Goal: Task Accomplishment & Management: Use online tool/utility

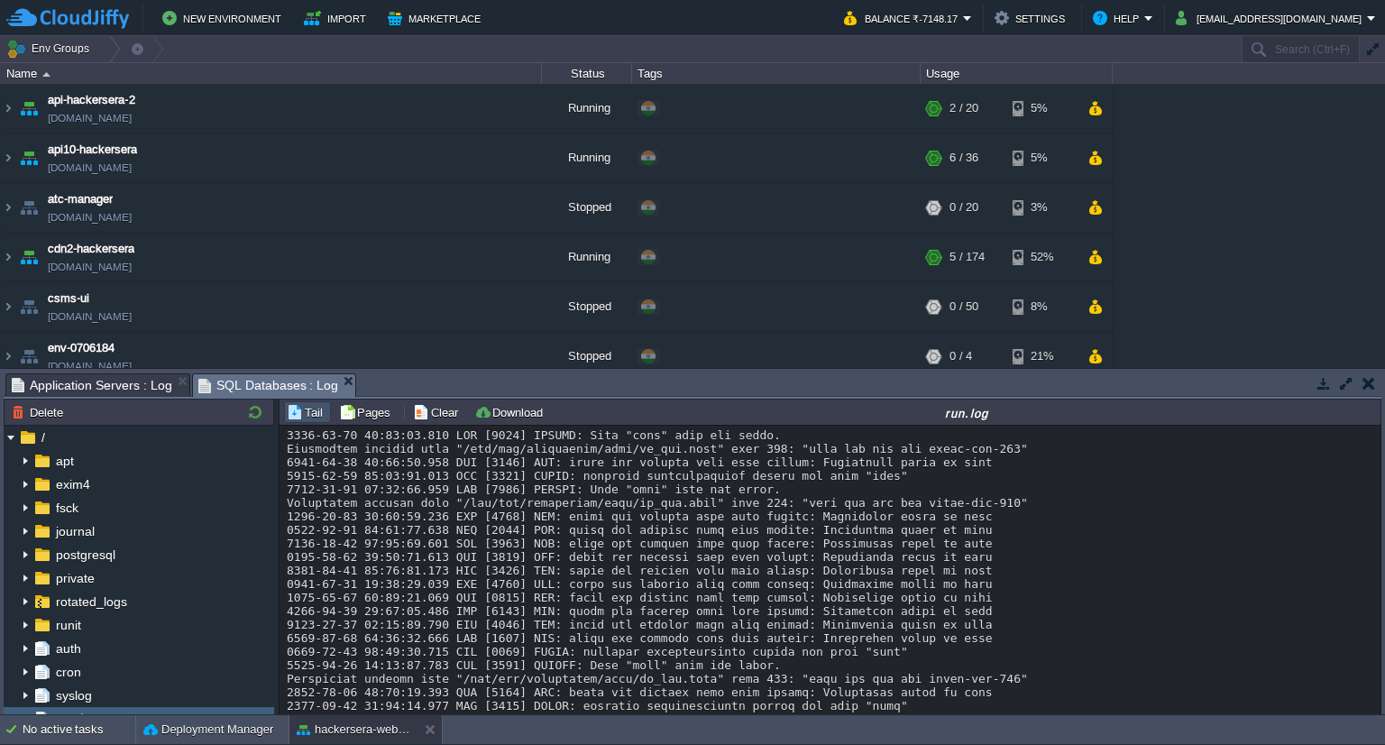
scroll to position [487, 0]
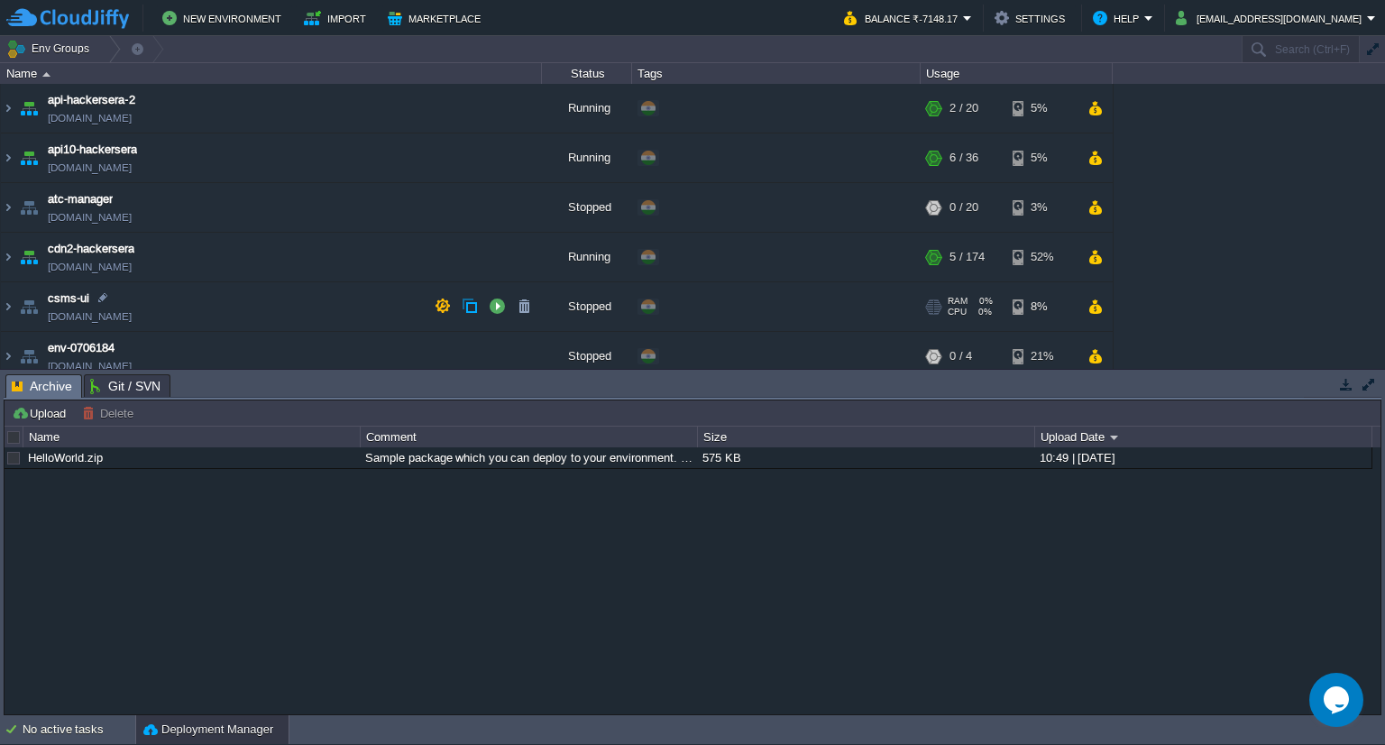
scroll to position [505, 0]
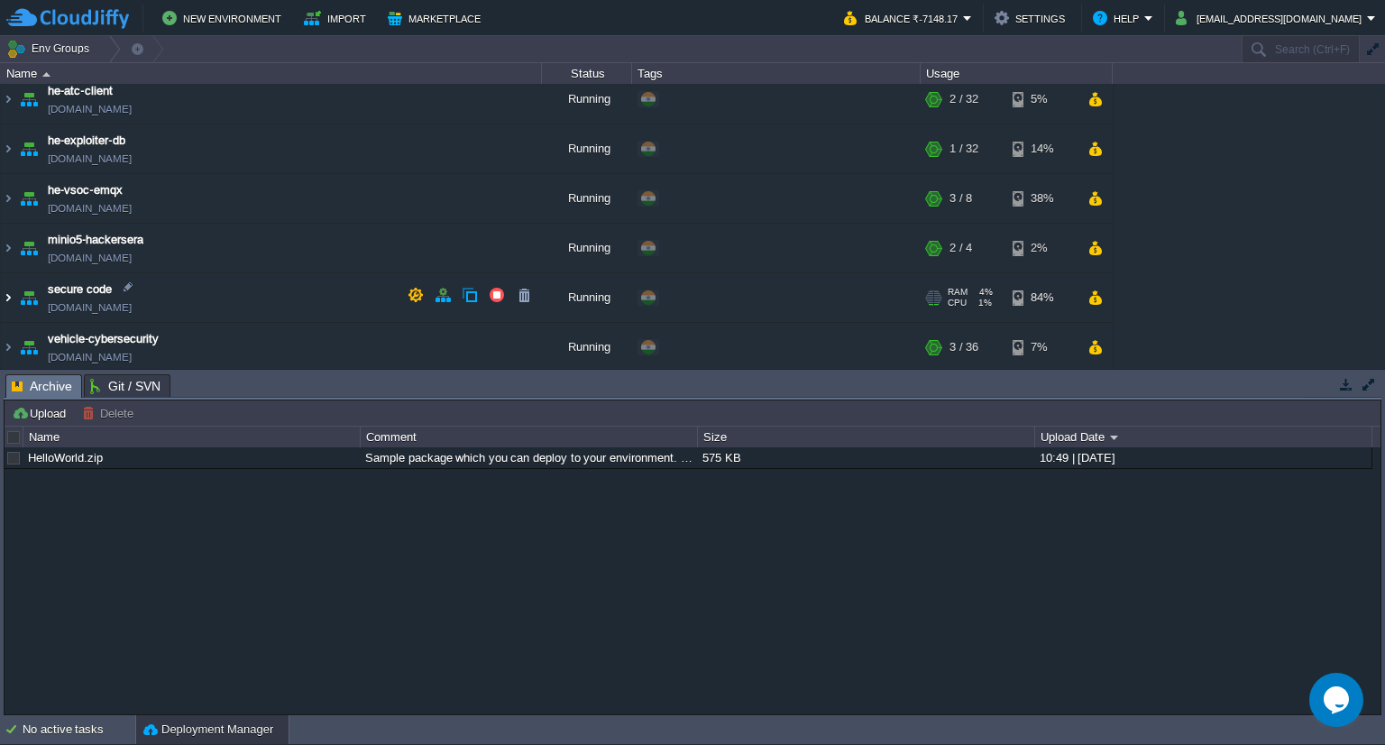
click at [10, 300] on img at bounding box center [8, 297] width 14 height 49
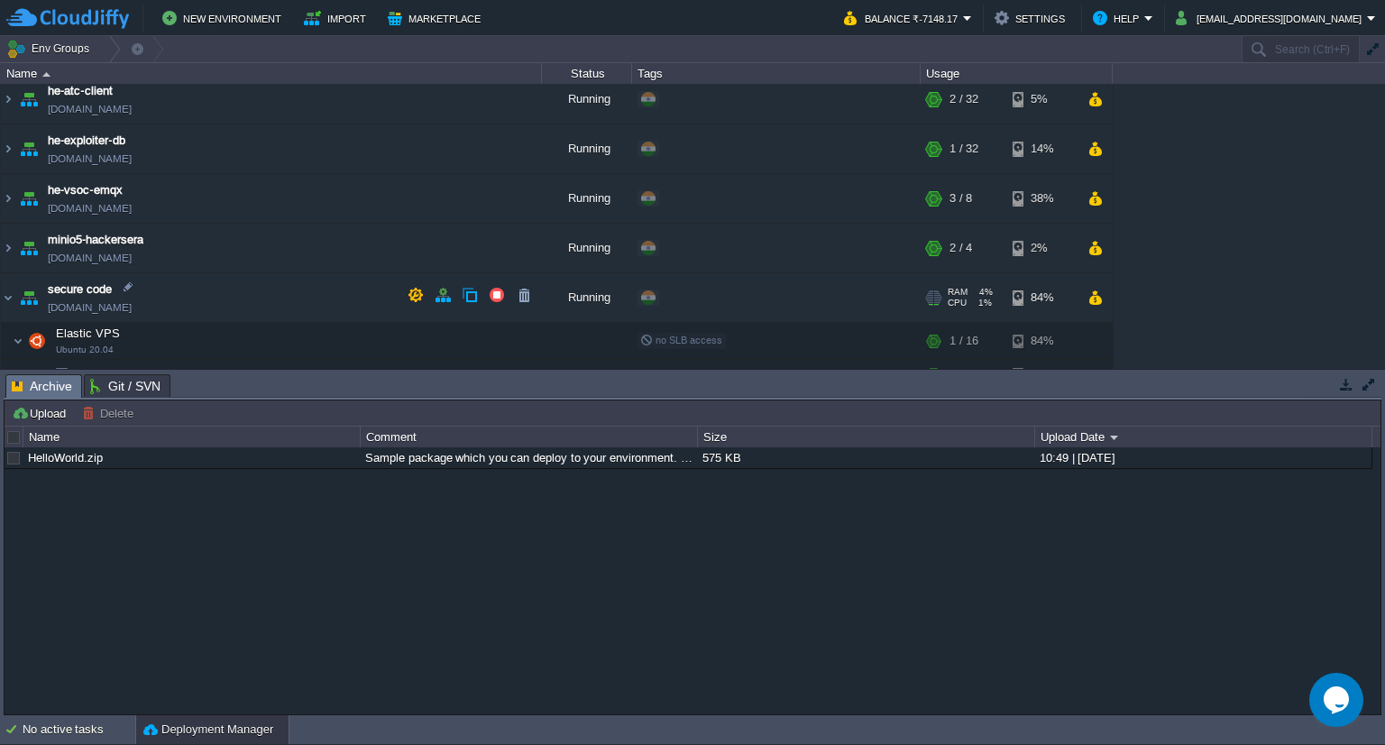
scroll to position [571, 0]
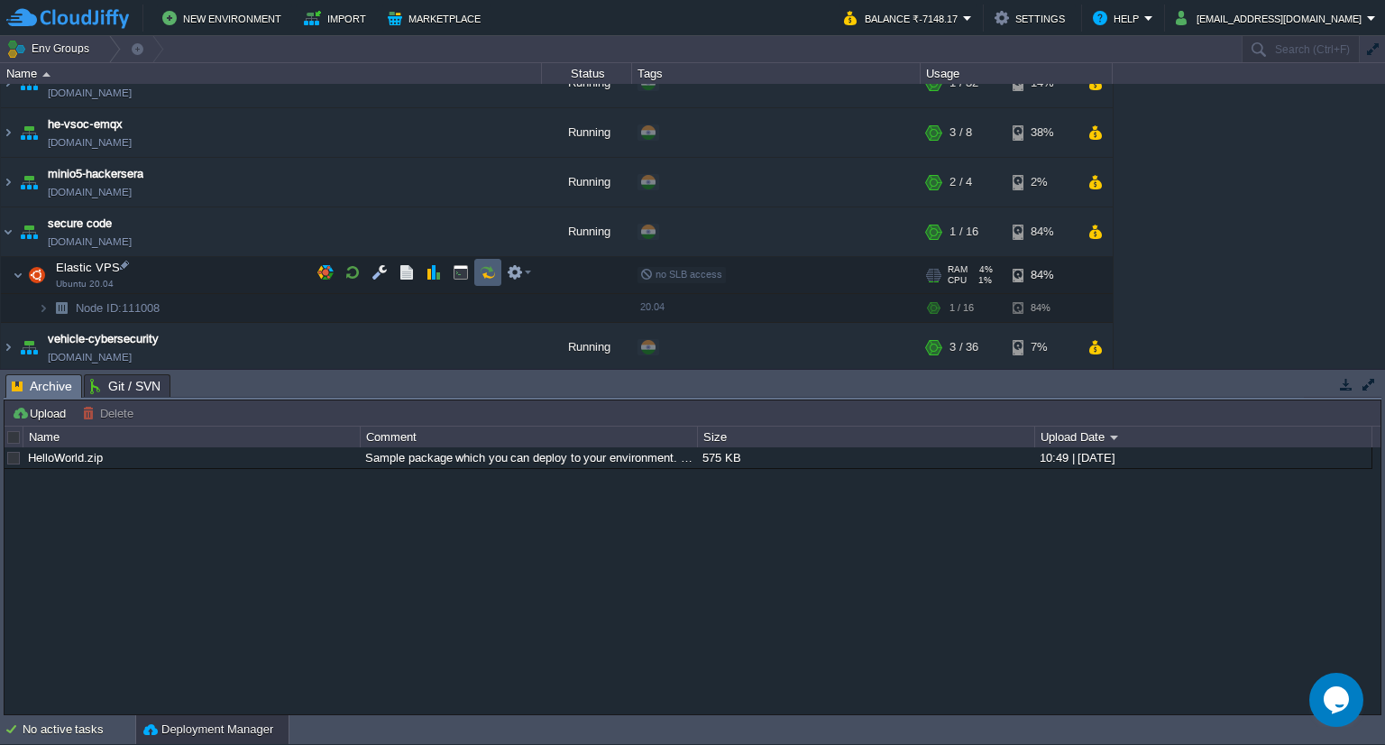
click at [481, 260] on td at bounding box center [487, 272] width 27 height 27
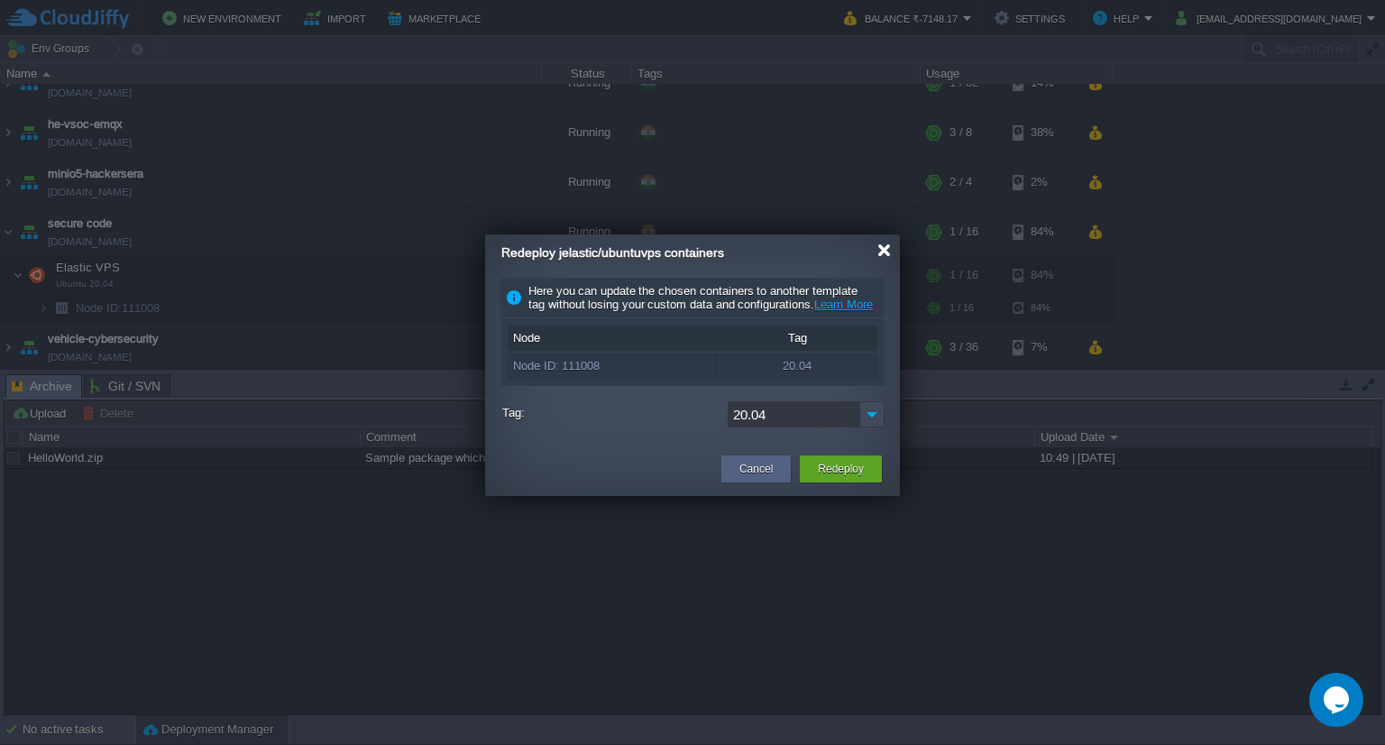
click at [884, 253] on div at bounding box center [885, 251] width 14 height 14
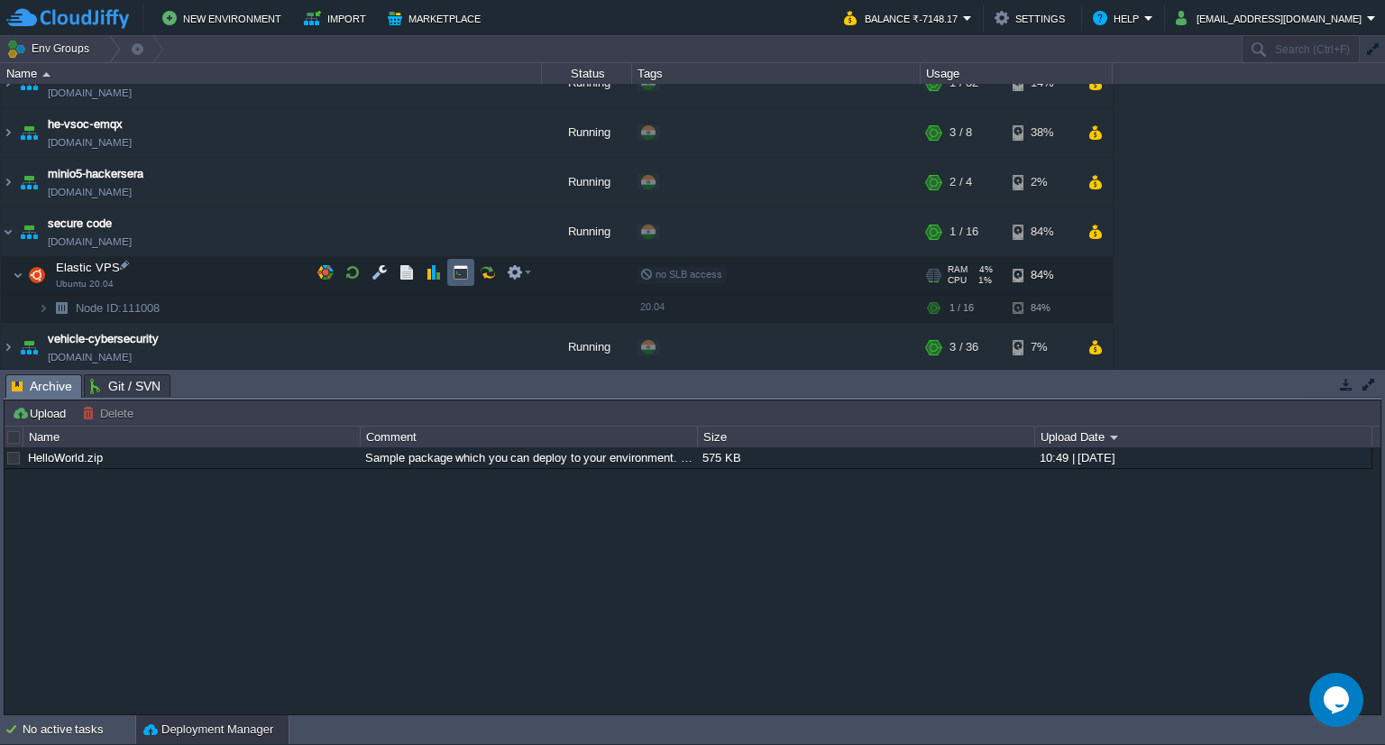
click at [462, 264] on button "button" at bounding box center [461, 272] width 16 height 16
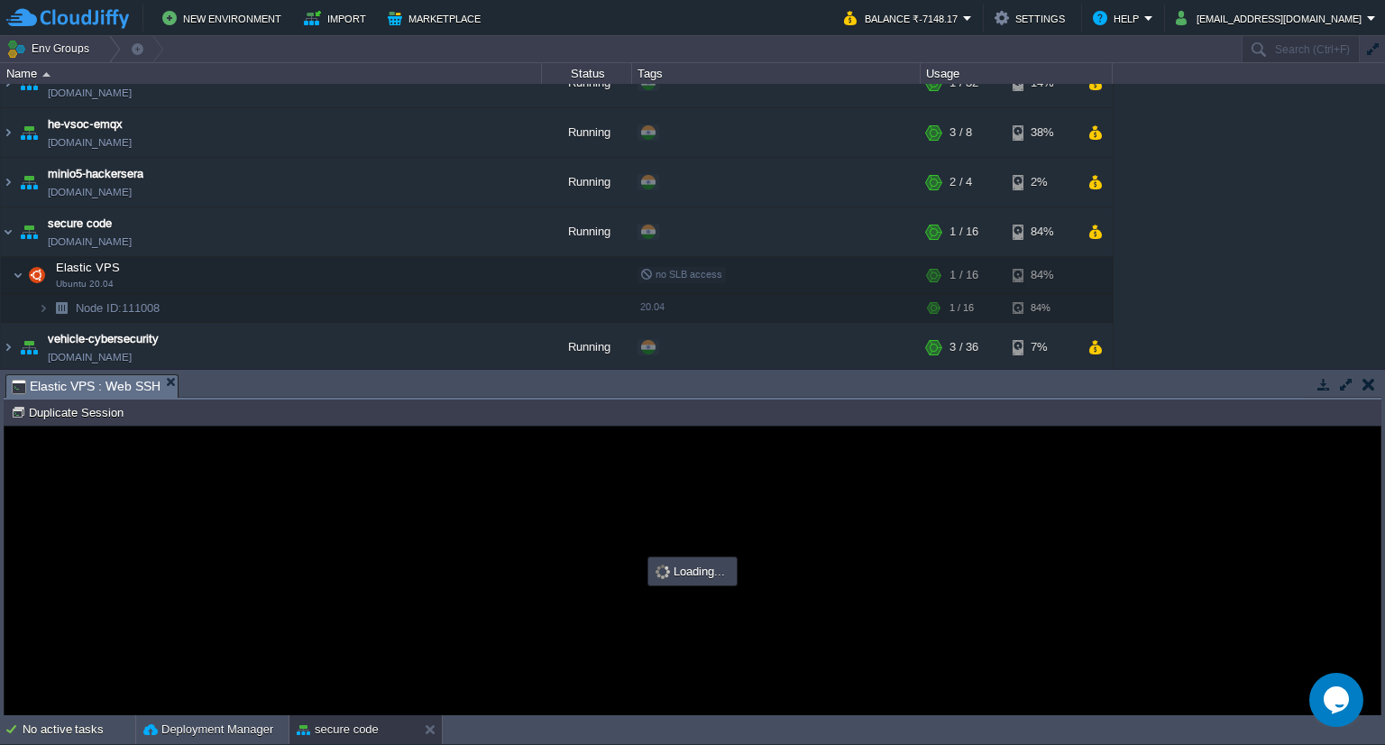
scroll to position [0, 0]
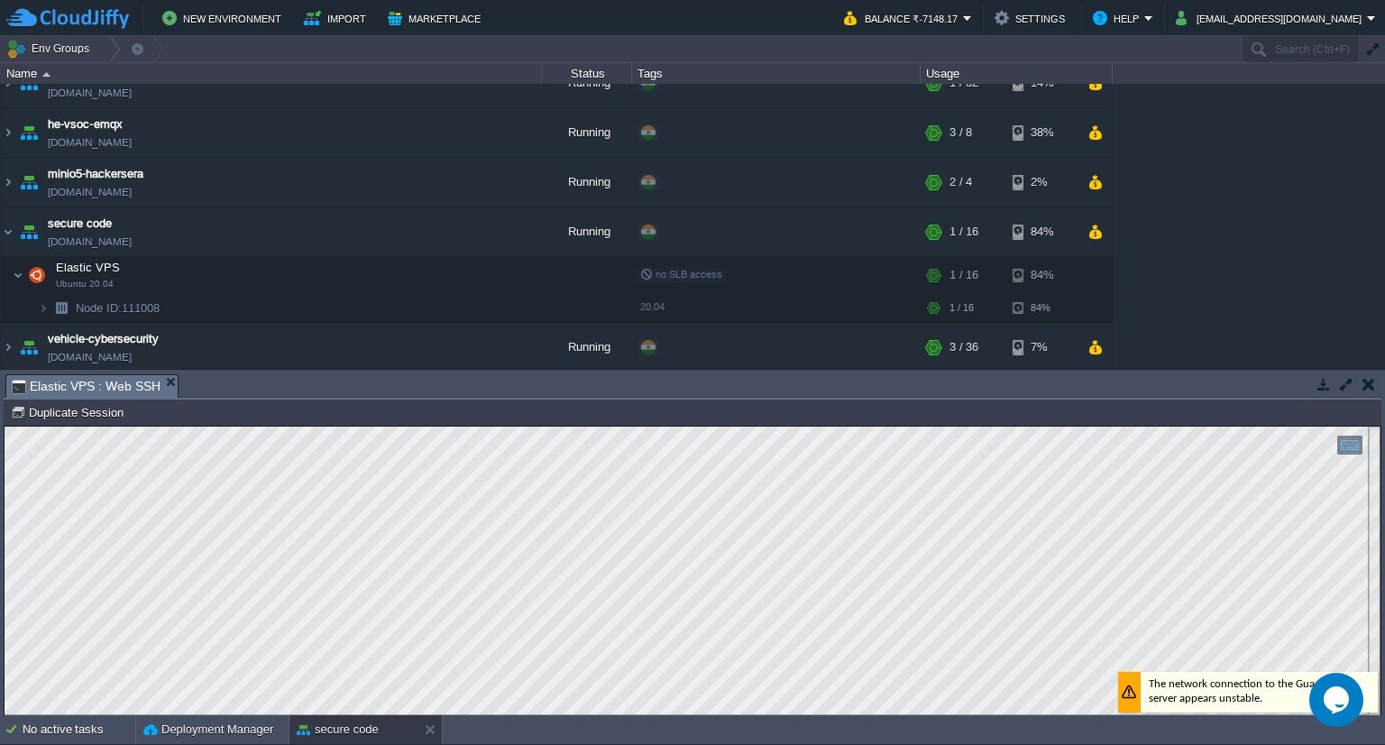
type input "#000000"
click at [266, 724] on button "Deployment Manager" at bounding box center [208, 730] width 130 height 18
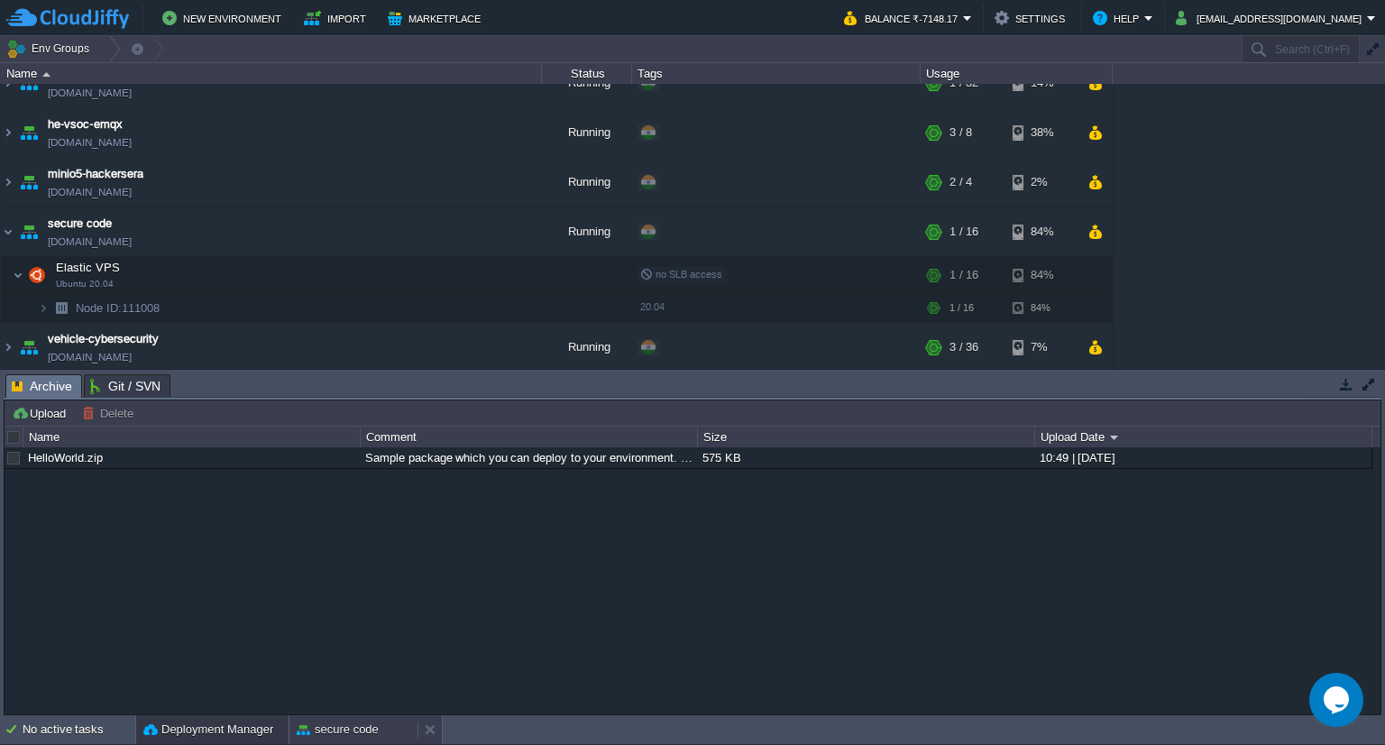
click at [327, 728] on button "secure code" at bounding box center [338, 730] width 82 height 18
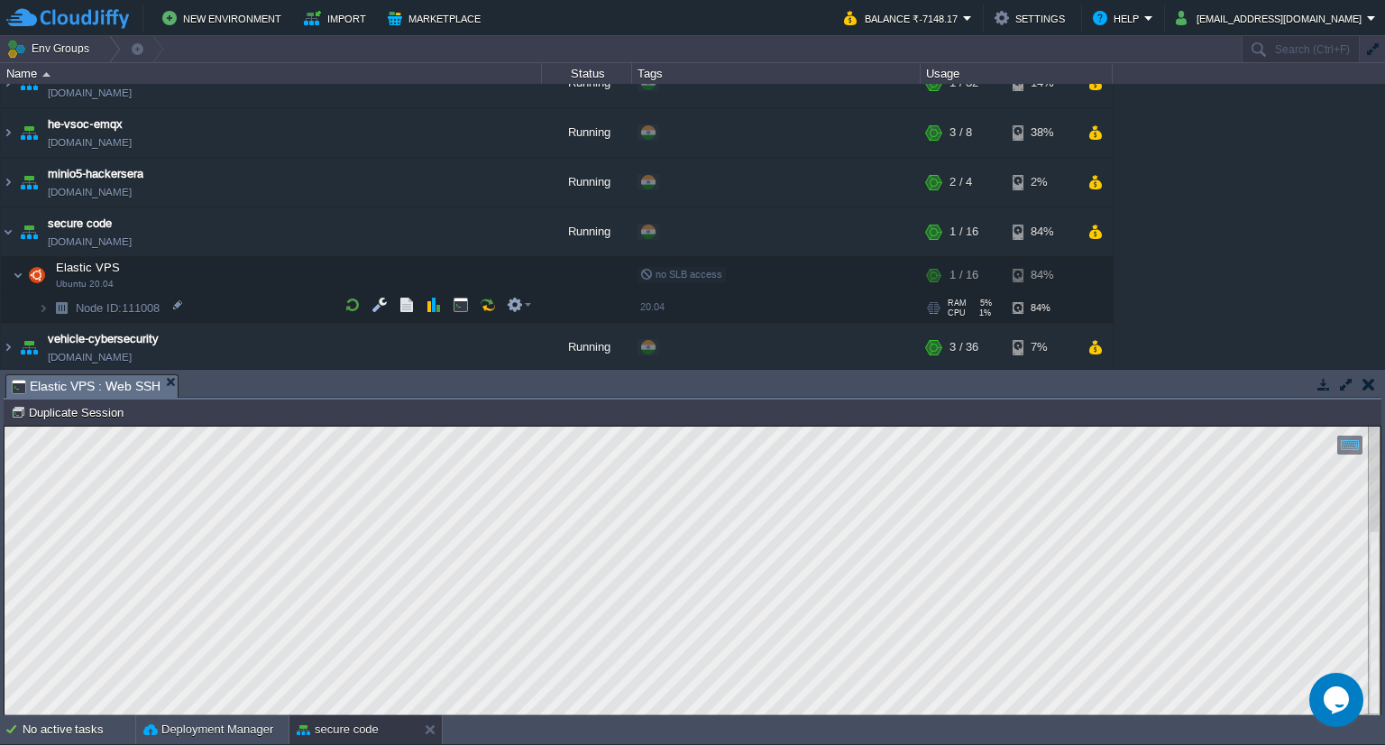
click at [44, 298] on img at bounding box center [43, 308] width 11 height 28
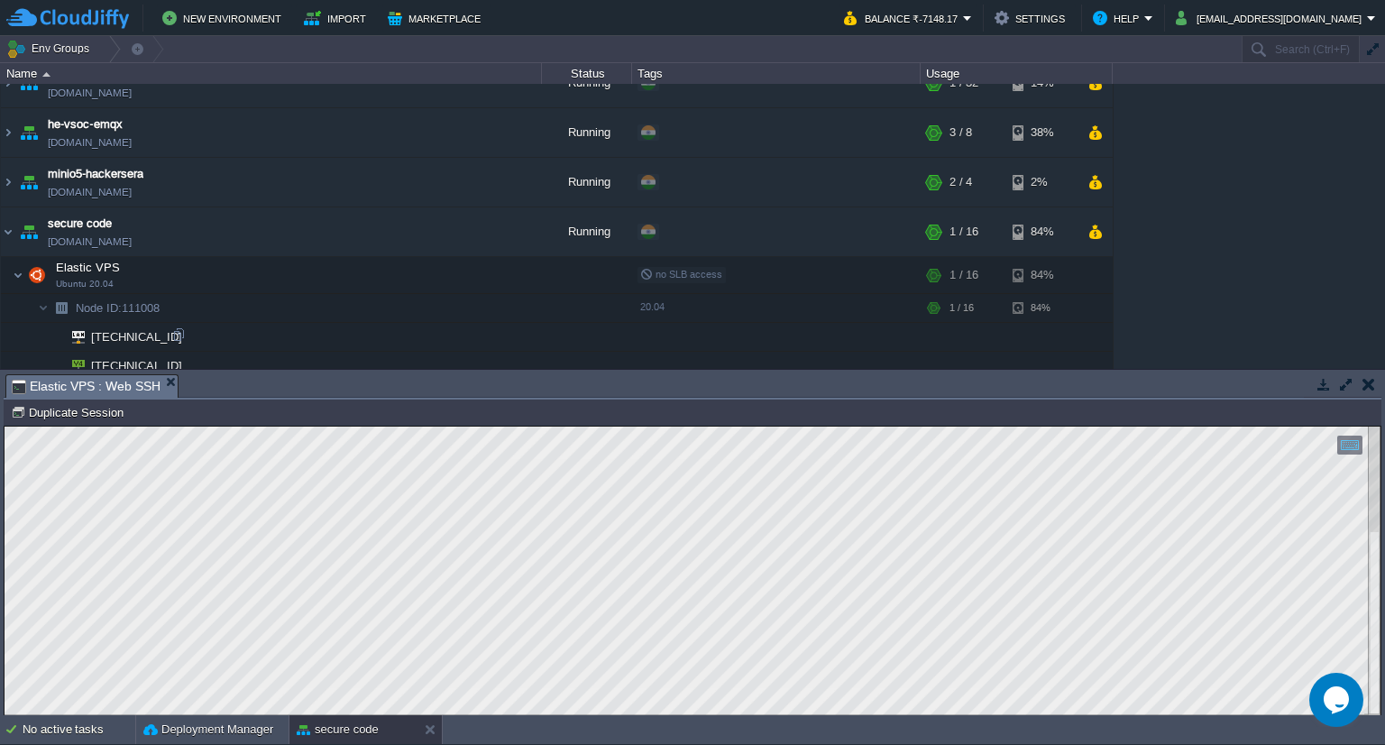
scroll to position [647, 0]
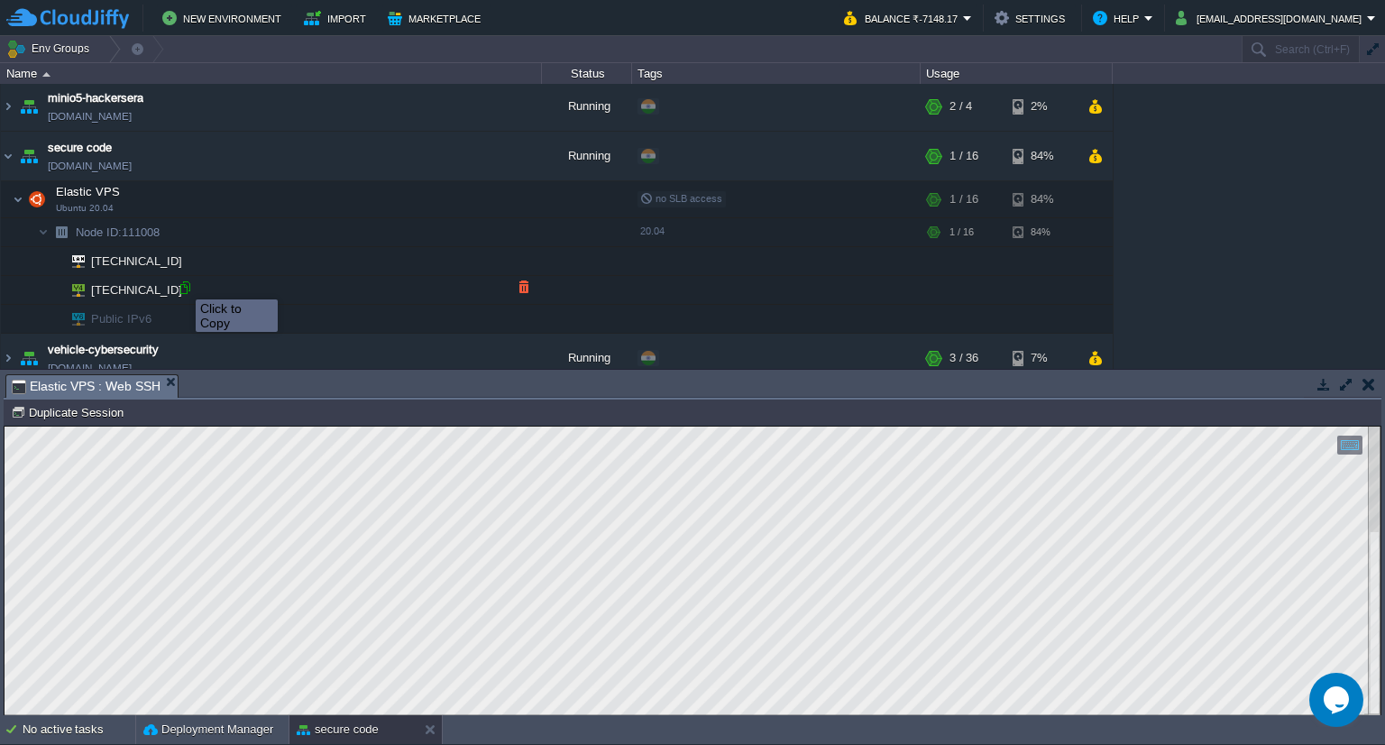
click at [182, 283] on div at bounding box center [185, 288] width 16 height 16
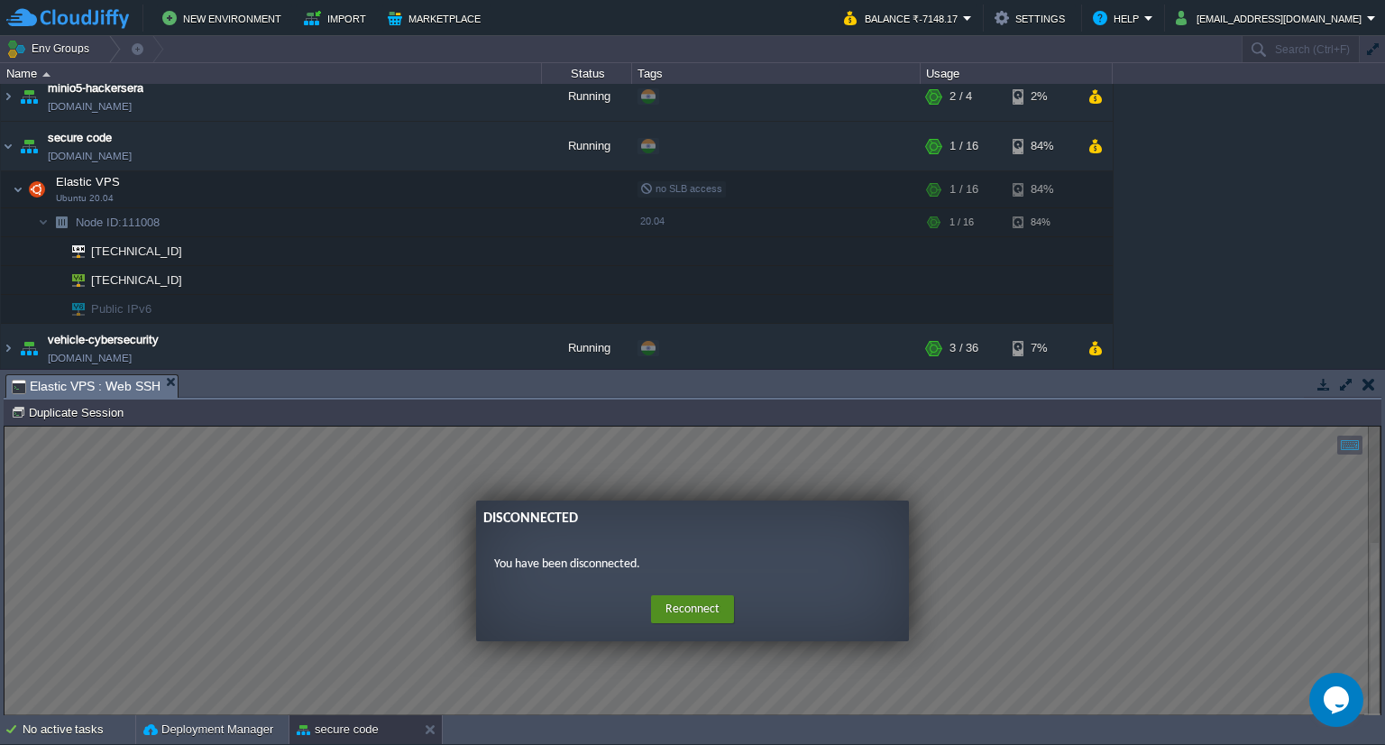
click at [703, 613] on button "Reconnect" at bounding box center [692, 609] width 83 height 29
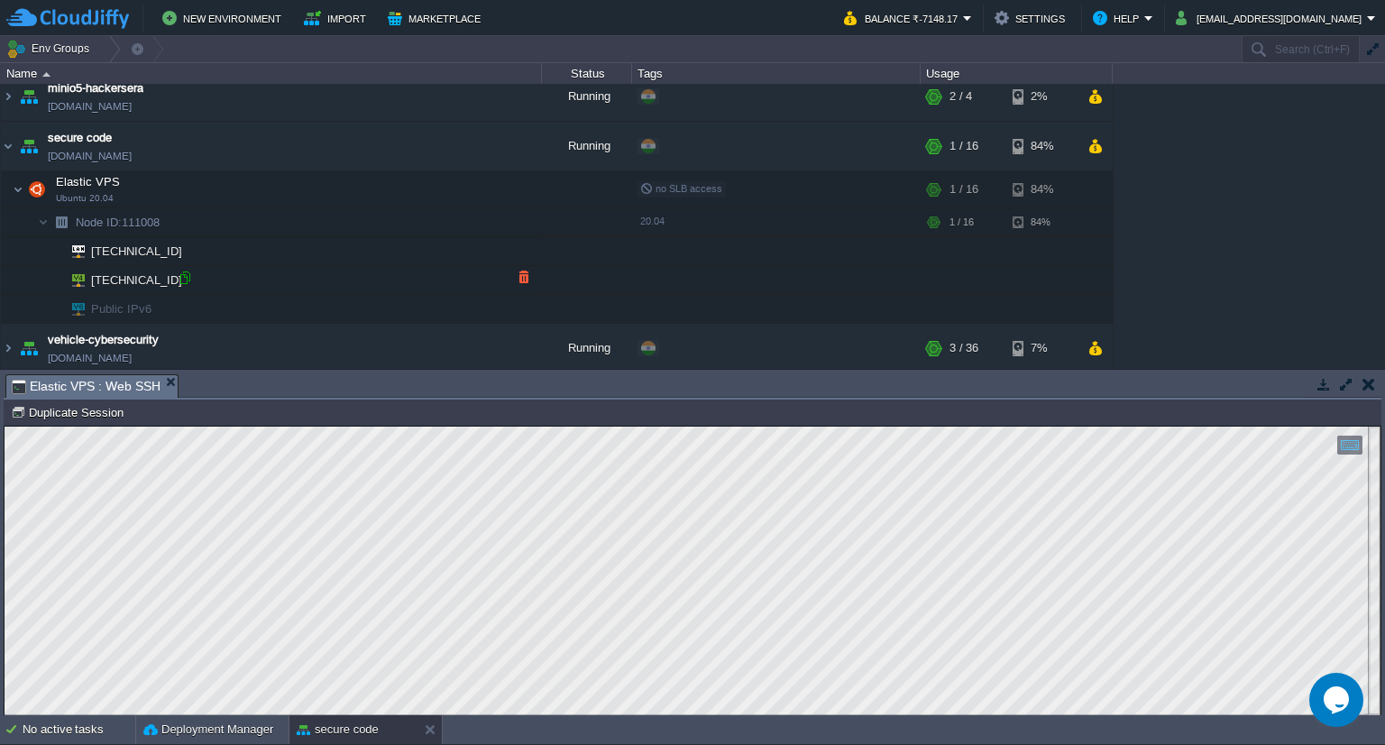
click at [191, 273] on div at bounding box center [185, 278] width 16 height 16
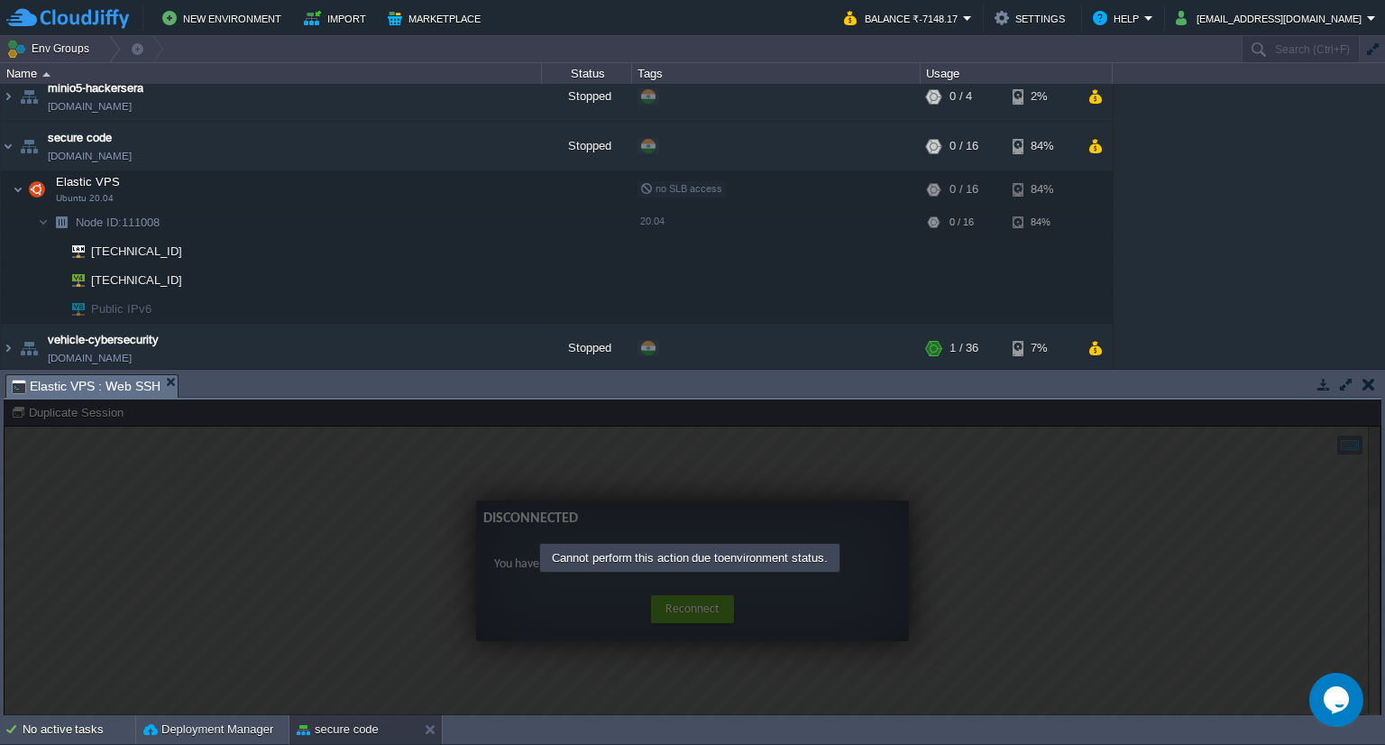
type input "Search (Ctrl+F)"
